Goal: Task Accomplishment & Management: Use online tool/utility

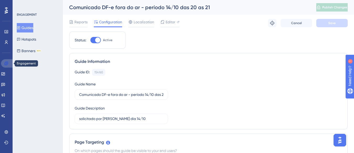
click at [5, 64] on icon at bounding box center [6, 63] width 4 height 4
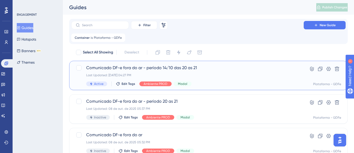
click at [134, 69] on span "Comunicado DF-e fora do ar - período 14/10 das 20 as 21" at bounding box center [187, 68] width 203 height 6
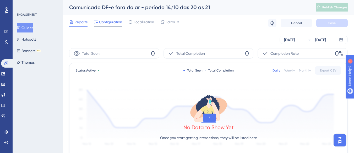
click at [112, 24] on span "Configuration" at bounding box center [110, 22] width 23 height 6
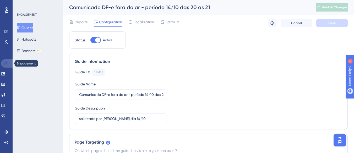
click at [6, 63] on icon at bounding box center [5, 63] width 3 height 3
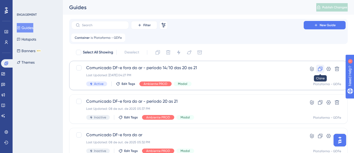
click at [321, 68] on icon at bounding box center [320, 68] width 5 height 5
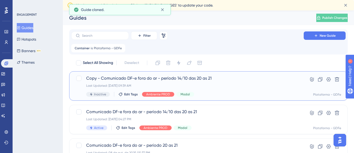
click at [152, 79] on span "Copy - Comunicado DF-e fora do ar - período 14/10 das 20 as 21" at bounding box center [187, 78] width 203 height 6
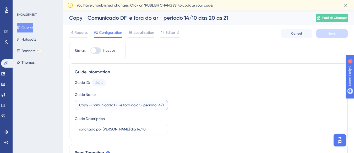
drag, startPoint x: 91, startPoint y: 105, endPoint x: 85, endPoint y: 106, distance: 6.2
click at [75, 106] on label "Copy - Comunicado DF-e fora do ar - período 14/10 das 20 as 21" at bounding box center [121, 105] width 93 height 10
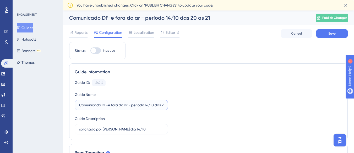
click at [148, 106] on input "Comunicado DF-e fora do ar - período 14/10 das 20 as 21" at bounding box center [121, 105] width 84 height 6
click at [163, 108] on input "Comunicado DF-e fora do ar - período 15/10 das 20 as 21" at bounding box center [121, 105] width 84 height 6
type input "Comunicado DF-e fora do ar - período 15/10 das 20h as 21h"
click at [191, 84] on div "Guide ID: 154214 Copy" at bounding box center [209, 82] width 268 height 7
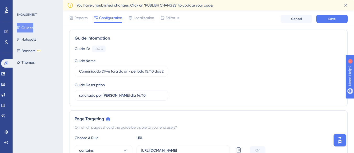
scroll to position [52, 0]
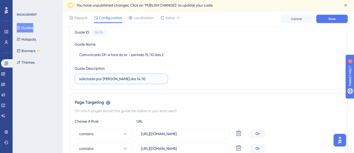
click at [125, 78] on input "solicitado por [PERSON_NAME] dia 14/10" at bounding box center [121, 79] width 84 height 6
click at [81, 78] on input "solicitado por [PERSON_NAME] dia 15/10" at bounding box center [121, 79] width 84 height 6
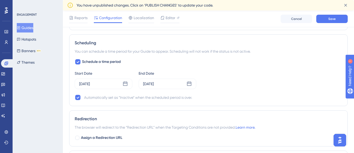
scroll to position [445, 0]
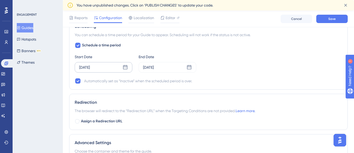
type input "Solicitado por [PERSON_NAME] dia 15/10"
click at [105, 66] on div "[DATE]" at bounding box center [104, 67] width 58 height 10
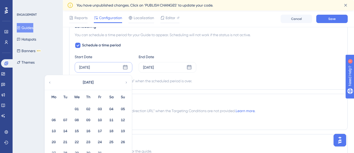
click at [50, 83] on icon at bounding box center [49, 82] width 1 height 2
click at [125, 83] on icon at bounding box center [126, 82] width 4 height 5
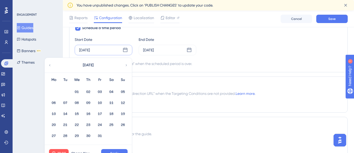
scroll to position [472, 0]
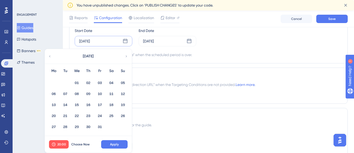
click at [228, 46] on div "Schedule a time period Start Date [DATE] [DATE] Mo Tu We Th Fr Sa Su 01 02 03 0…" at bounding box center [209, 37] width 268 height 42
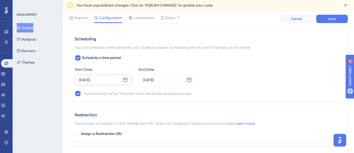
scroll to position [419, 0]
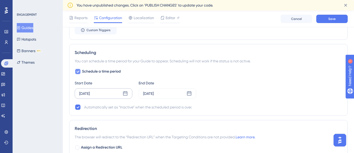
click at [79, 70] on icon at bounding box center [77, 71] width 3 height 4
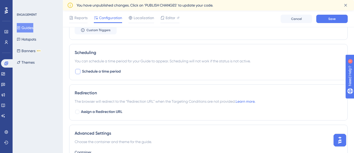
click at [79, 70] on div at bounding box center [77, 71] width 5 height 5
checkbox input "true"
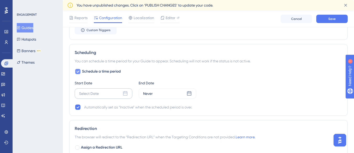
click at [104, 95] on div "Select Date" at bounding box center [104, 93] width 58 height 10
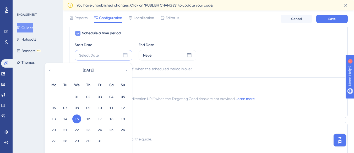
scroll to position [472, 0]
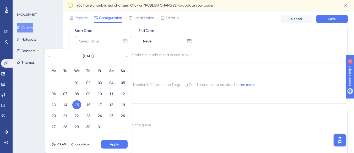
click at [75, 105] on button "15" at bounding box center [76, 104] width 9 height 9
click at [66, 143] on button "09:40" at bounding box center [59, 144] width 20 height 8
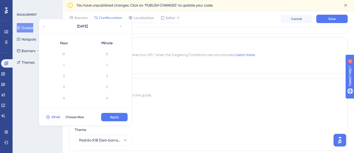
scroll to position [418, 0]
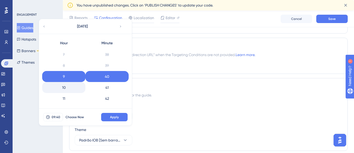
click at [62, 86] on div "10" at bounding box center [63, 87] width 43 height 11
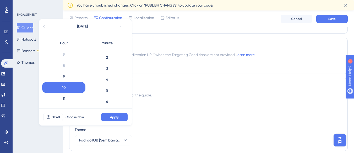
scroll to position [0, 0]
click at [103, 53] on div "0" at bounding box center [106, 53] width 43 height 11
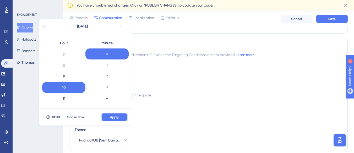
click at [113, 117] on span "Apply" at bounding box center [114, 117] width 9 height 4
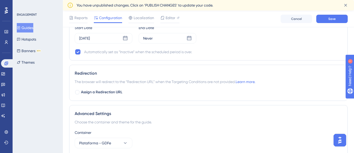
scroll to position [468, 0]
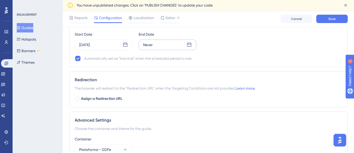
click at [168, 44] on div "Never" at bounding box center [168, 45] width 58 height 10
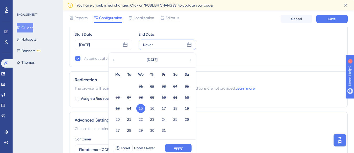
click at [142, 108] on button "15" at bounding box center [140, 108] width 9 height 9
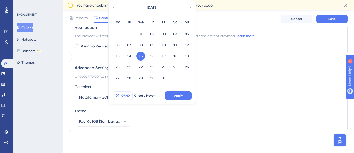
click at [130, 97] on span "09:40" at bounding box center [125, 96] width 9 height 4
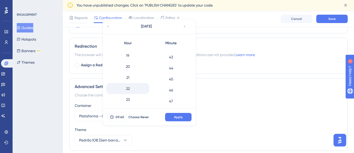
scroll to position [208, 0]
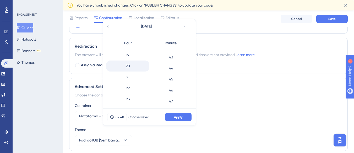
click at [129, 66] on div "20" at bounding box center [127, 66] width 43 height 11
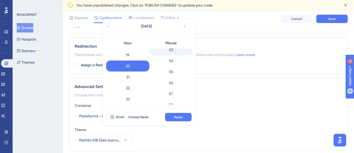
scroll to position [604, 0]
click at [176, 100] on div "59" at bounding box center [170, 99] width 43 height 11
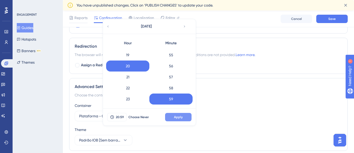
click at [181, 116] on span "Apply" at bounding box center [178, 117] width 9 height 4
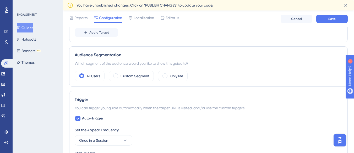
scroll to position [206, 0]
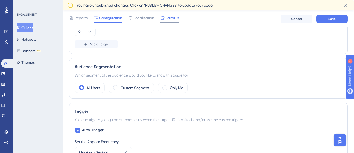
click at [170, 17] on span "Editor" at bounding box center [171, 18] width 10 height 6
click at [335, 20] on span "Save" at bounding box center [331, 19] width 7 height 4
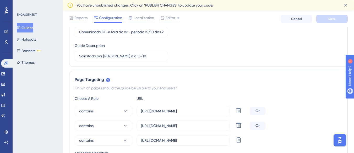
scroll to position [75, 0]
click at [172, 19] on span "Editor" at bounding box center [171, 18] width 10 height 6
click at [170, 17] on span "Editor" at bounding box center [171, 18] width 10 height 6
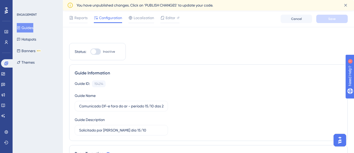
scroll to position [0, 0]
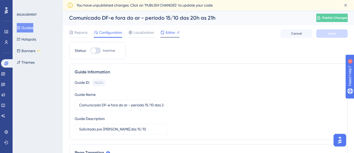
click at [166, 33] on span "Editor" at bounding box center [171, 32] width 10 height 6
click at [98, 50] on div at bounding box center [95, 50] width 10 height 6
click at [90, 51] on input "Inactive" at bounding box center [90, 51] width 0 height 0
checkbox input "true"
click at [336, 34] on button "Save" at bounding box center [331, 33] width 31 height 8
